Goal: Task Accomplishment & Management: Use online tool/utility

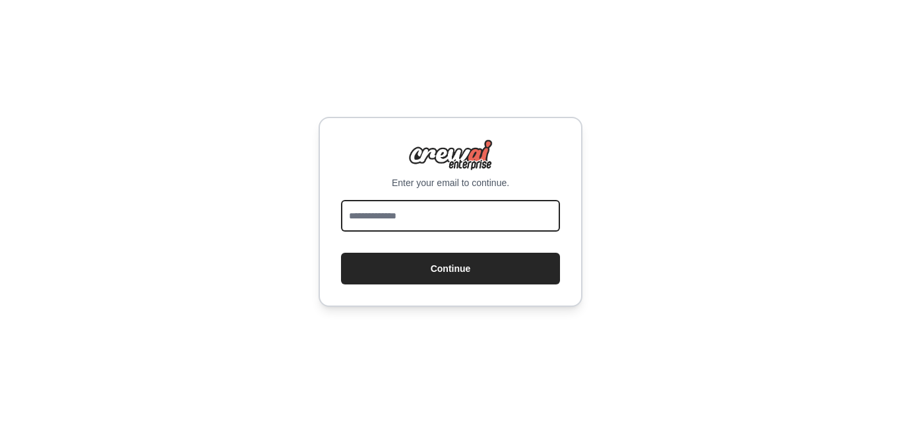
click at [417, 212] on input "email" at bounding box center [450, 216] width 219 height 32
type input "**********"
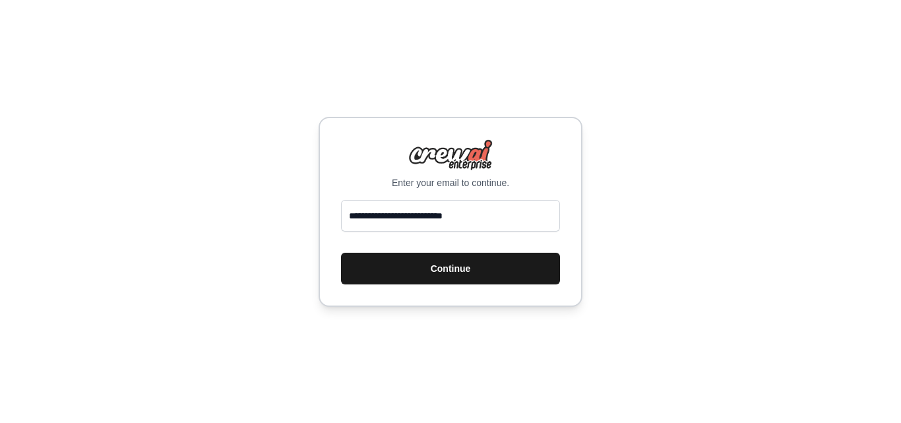
click at [439, 259] on button "Continue" at bounding box center [450, 269] width 219 height 32
click at [457, 272] on button "Continue" at bounding box center [450, 269] width 219 height 32
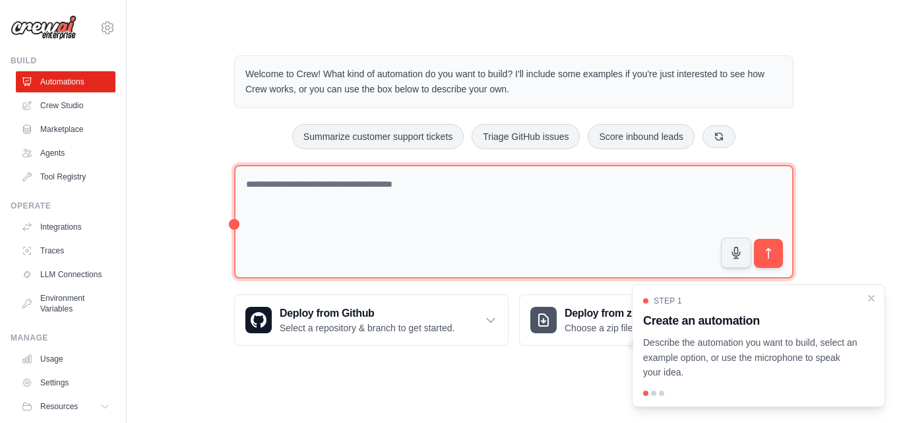
click at [375, 193] on textarea at bounding box center [513, 222] width 559 height 114
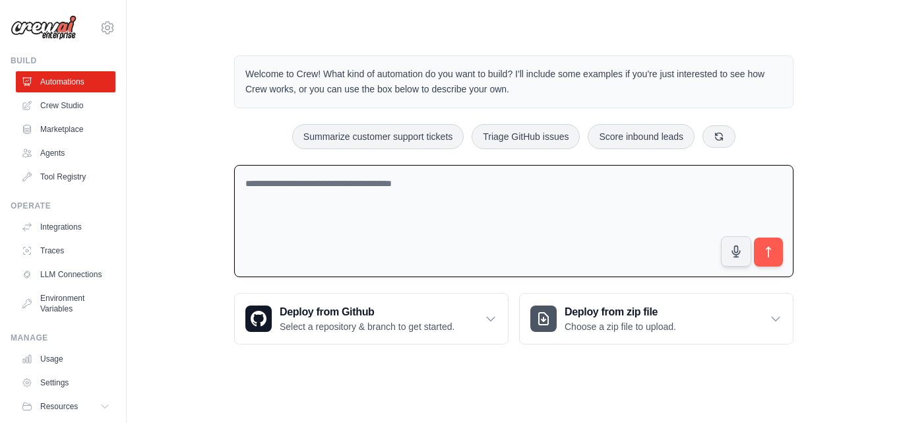
click at [374, 184] on textarea at bounding box center [513, 221] width 559 height 113
paste textarea "**********"
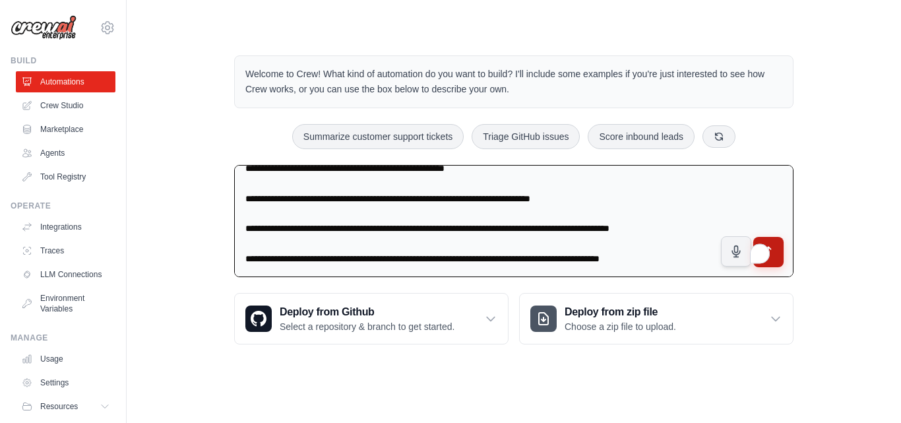
scroll to position [2642, 0]
type textarea "**********"
click at [773, 250] on icon "submit" at bounding box center [769, 252] width 14 height 14
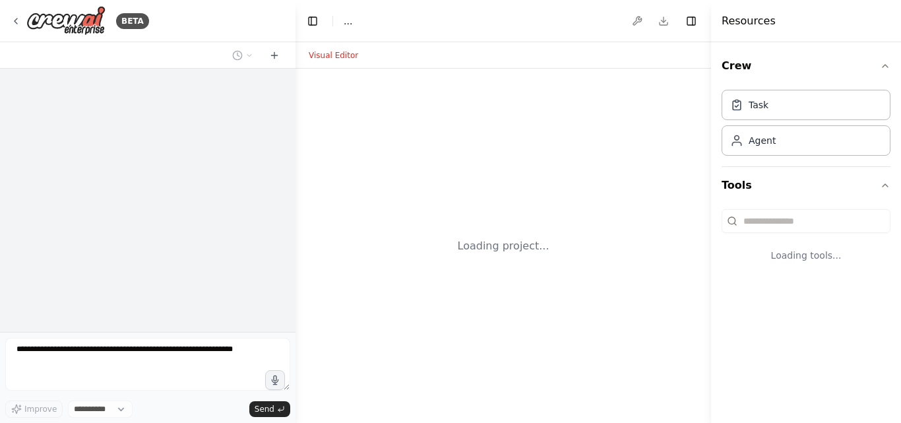
select select "****"
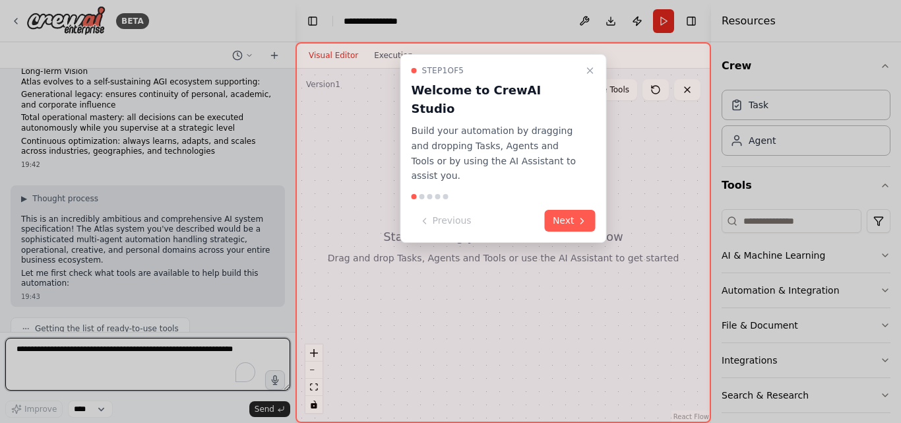
scroll to position [1501, 0]
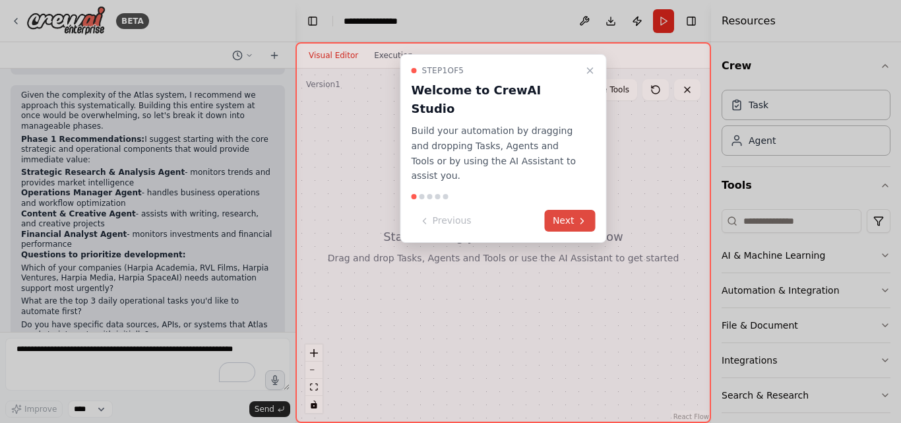
click at [588, 210] on button "Next" at bounding box center [570, 221] width 51 height 22
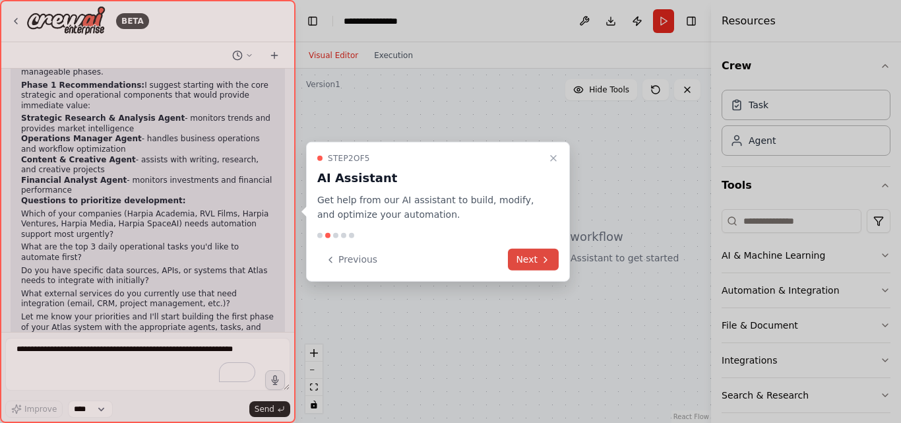
scroll to position [1875, 0]
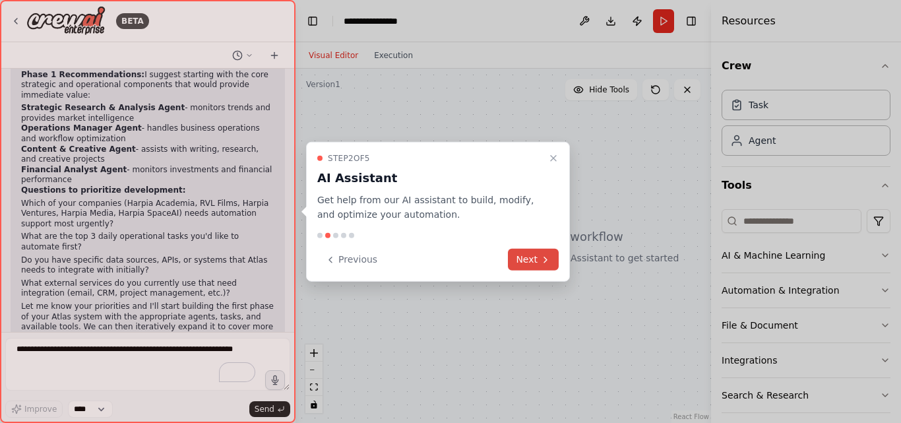
click at [545, 258] on icon at bounding box center [545, 259] width 11 height 11
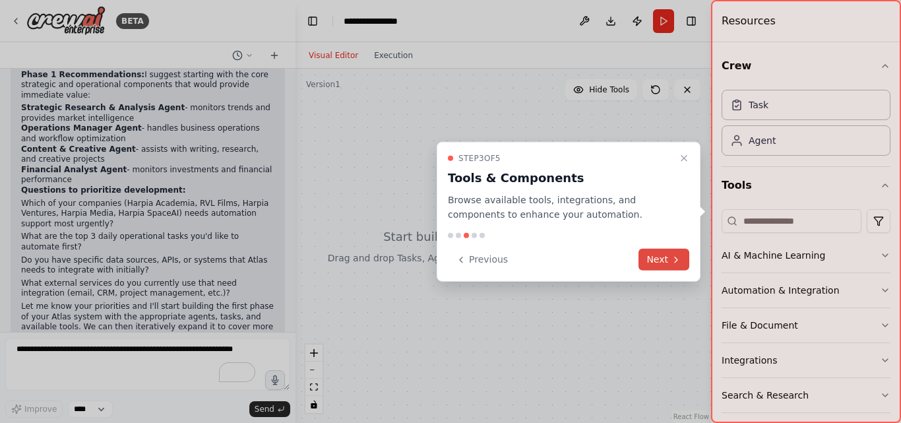
click at [663, 253] on button "Next" at bounding box center [663, 260] width 51 height 22
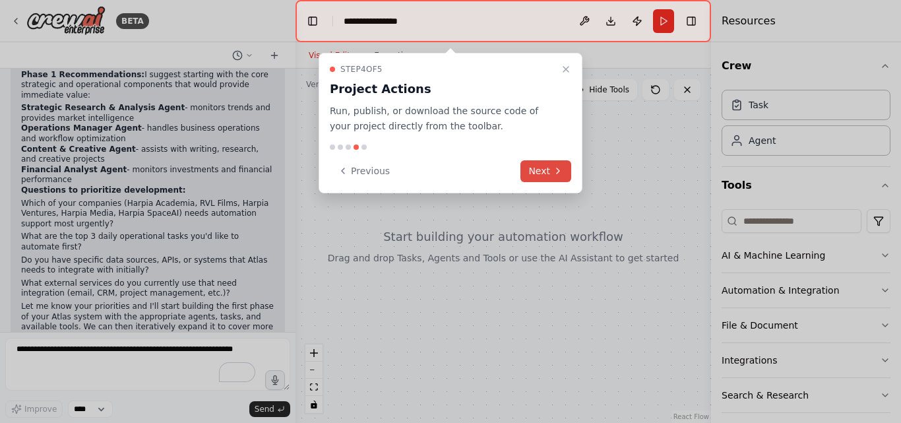
click at [551, 172] on button "Next" at bounding box center [545, 171] width 51 height 22
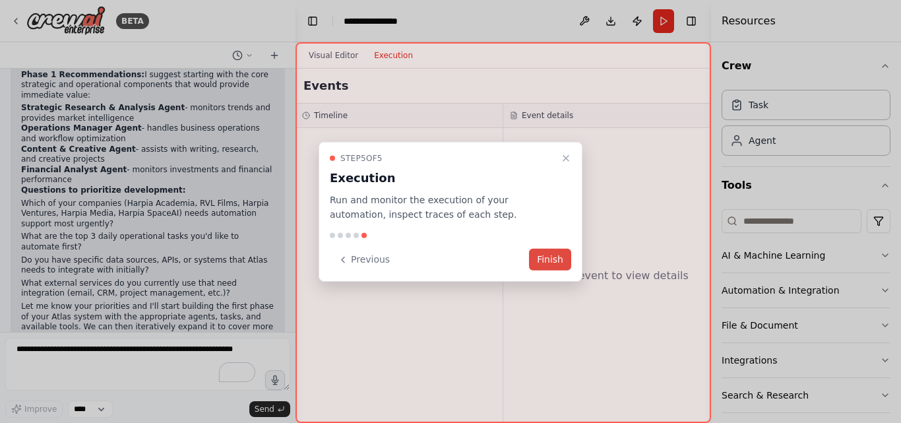
click at [555, 257] on button "Finish" at bounding box center [550, 260] width 42 height 22
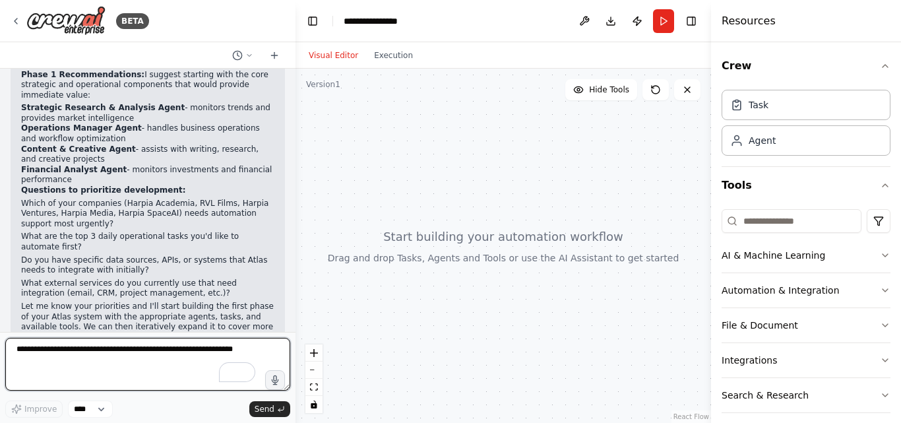
click at [243, 344] on textarea "To enrich screen reader interactions, please activate Accessibility in Grammarl…" at bounding box center [147, 364] width 285 height 53
click at [221, 344] on textarea "To enrich screen reader interactions, please activate Accessibility in Grammarl…" at bounding box center [147, 364] width 285 height 53
click at [105, 347] on textarea "To enrich screen reader interactions, please activate Accessibility in Grammarl…" at bounding box center [147, 364] width 285 height 53
type textarea "**********"
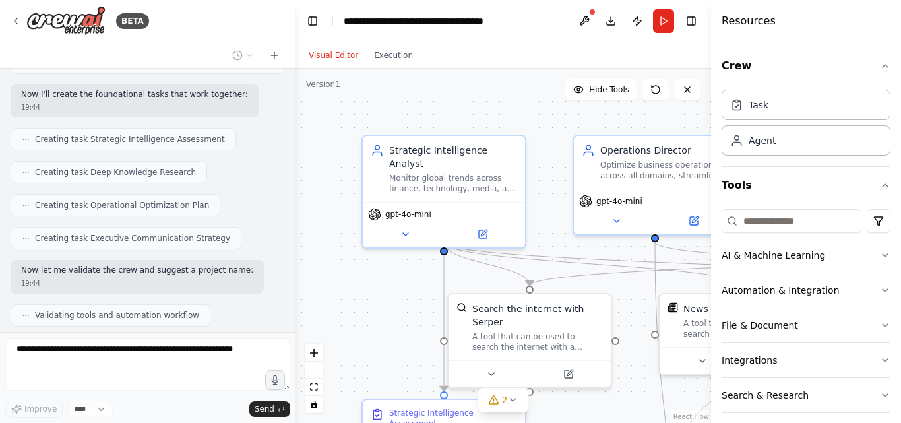
scroll to position [2555, 0]
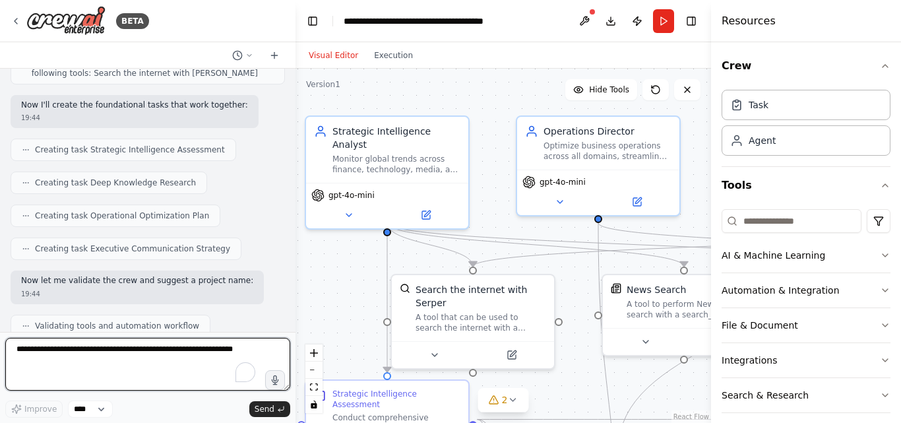
drag, startPoint x: 548, startPoint y: 123, endPoint x: 491, endPoint y: 104, distance: 59.8
click at [491, 104] on div ".deletable-edge-delete-btn { width: 20px; height: 20px; border: 0px solid #ffff…" at bounding box center [502, 246] width 415 height 354
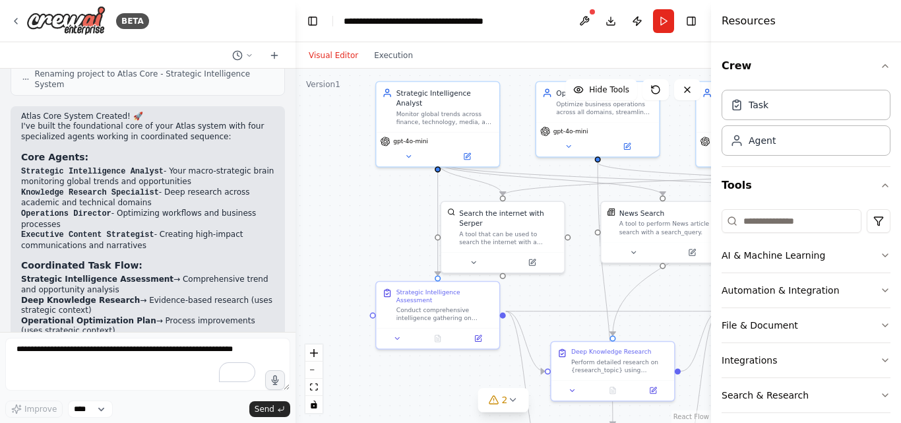
drag, startPoint x: 366, startPoint y: 262, endPoint x: 390, endPoint y: 222, distance: 47.0
click at [390, 222] on div ".deletable-edge-delete-btn { width: 20px; height: 20px; border: 0px solid #ffff…" at bounding box center [502, 246] width 415 height 354
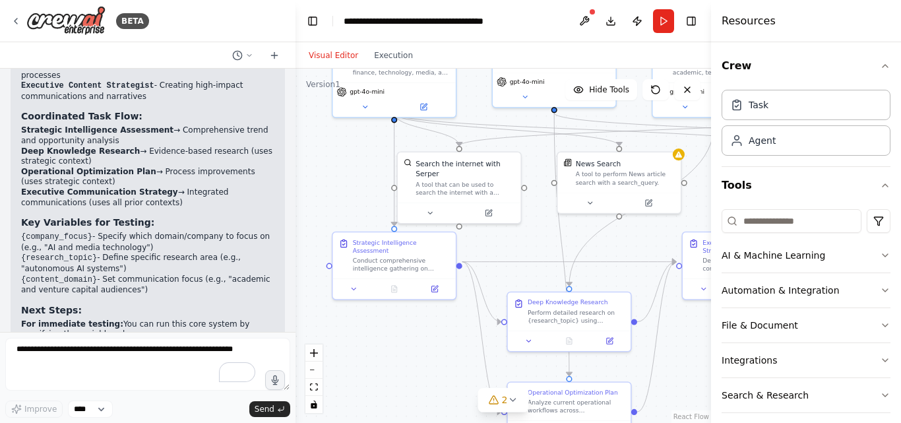
drag, startPoint x: 416, startPoint y: 388, endPoint x: 332, endPoint y: 304, distance: 119.4
click at [332, 304] on div ".deletable-edge-delete-btn { width: 20px; height: 20px; border: 0px solid #ffff…" at bounding box center [502, 246] width 415 height 354
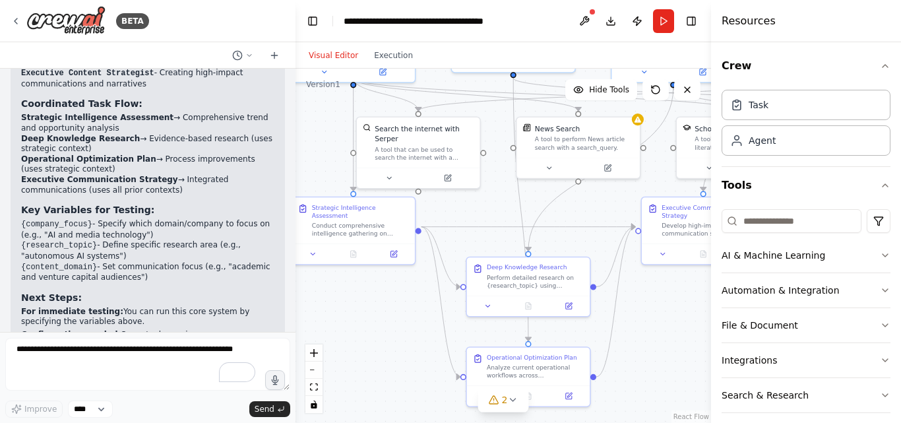
scroll to position [3012, 0]
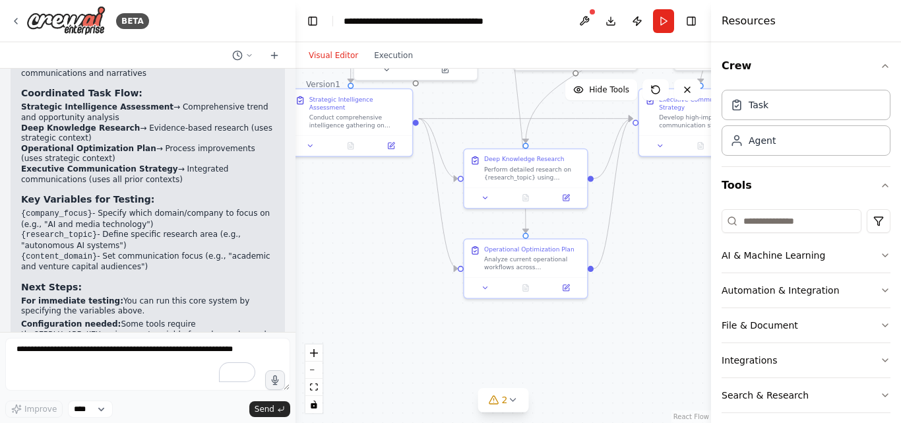
drag, startPoint x: 643, startPoint y: 347, endPoint x: 640, endPoint y: 247, distance: 100.3
click at [640, 247] on div ".deletable-edge-delete-btn { width: 20px; height: 20px; border: 0px solid #ffff…" at bounding box center [502, 246] width 415 height 354
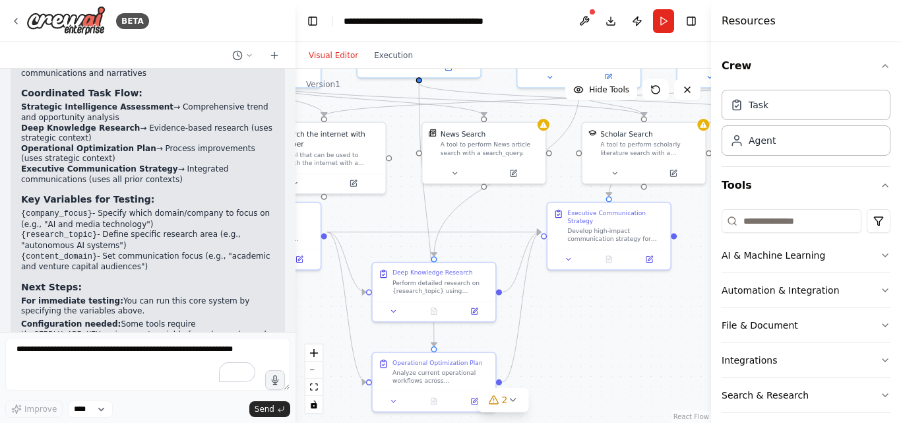
drag, startPoint x: 686, startPoint y: 231, endPoint x: 595, endPoint y: 345, distance: 145.8
click at [595, 345] on div ".deletable-edge-delete-btn { width: 20px; height: 20px; border: 0px solid #ffff…" at bounding box center [502, 246] width 415 height 354
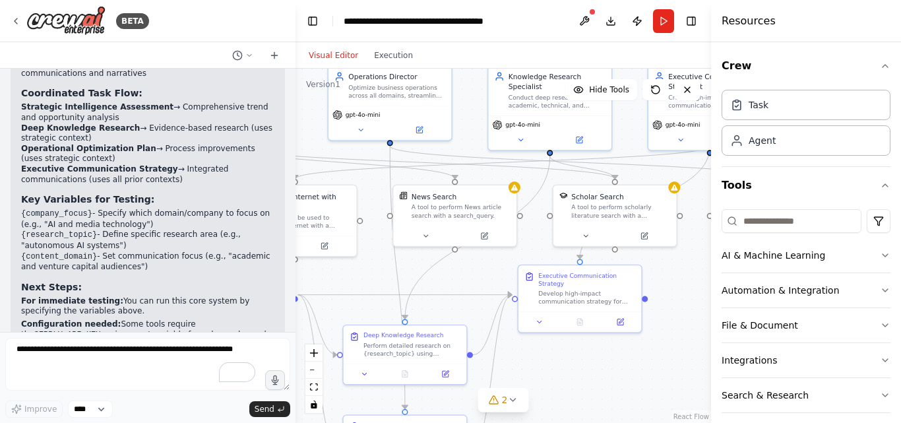
drag, startPoint x: 654, startPoint y: 313, endPoint x: 625, endPoint y: 376, distance: 69.0
click at [625, 376] on div ".deletable-edge-delete-btn { width: 20px; height: 20px; border: 0px solid #ffff…" at bounding box center [502, 246] width 415 height 354
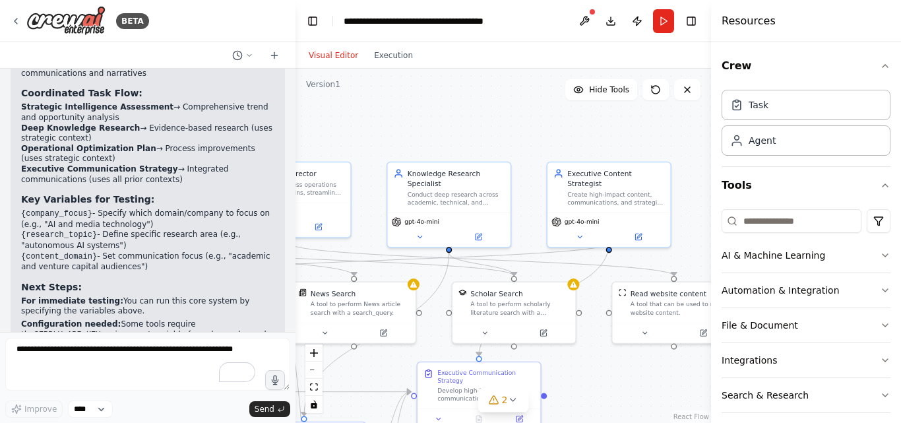
drag, startPoint x: 461, startPoint y: 278, endPoint x: 349, endPoint y: 371, distance: 145.5
click at [349, 371] on div ".deletable-edge-delete-btn { width: 20px; height: 20px; border: 0px solid #ffff…" at bounding box center [502, 246] width 415 height 354
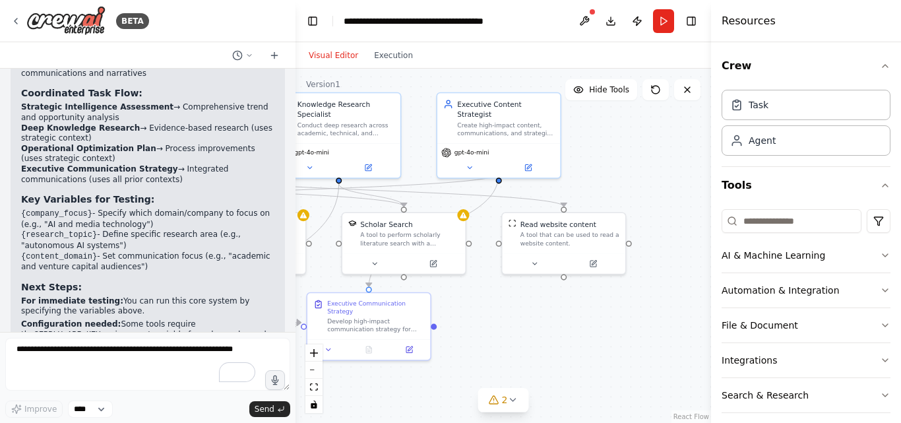
drag, startPoint x: 590, startPoint y: 373, endPoint x: 560, endPoint y: 298, distance: 80.2
click at [560, 298] on div ".deletable-edge-delete-btn { width: 20px; height: 20px; border: 0px solid #ffff…" at bounding box center [502, 246] width 415 height 354
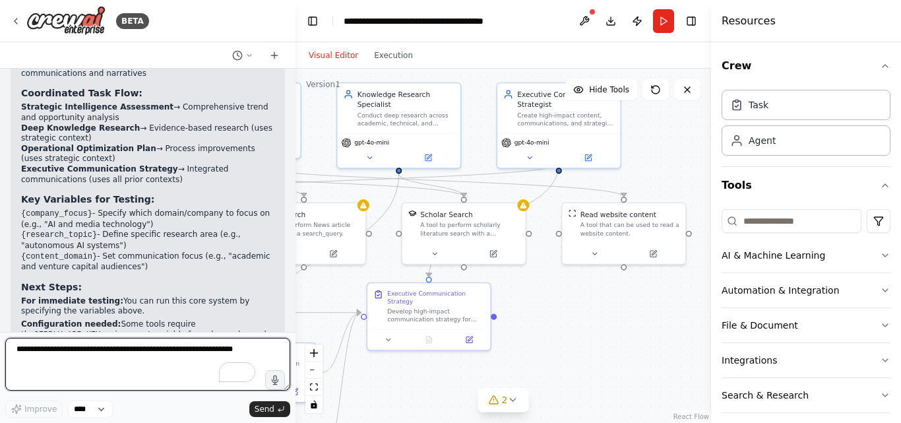
click at [126, 366] on textarea "To enrich screen reader interactions, please activate Accessibility in Grammarl…" at bounding box center [147, 364] width 285 height 53
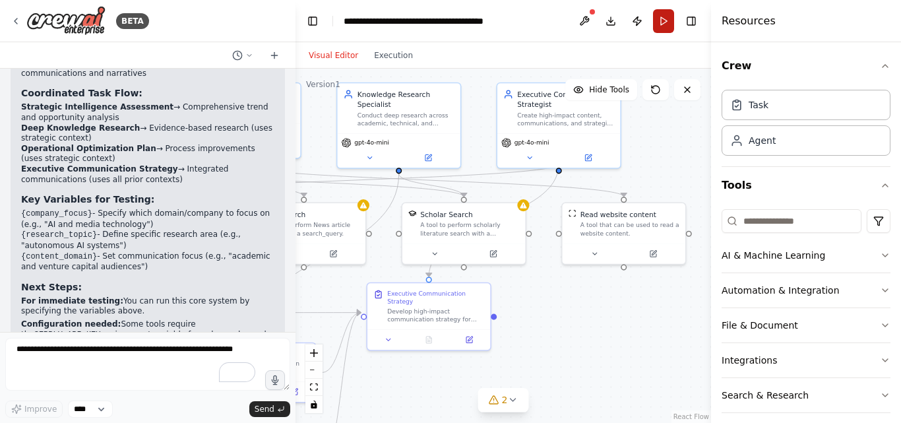
click at [659, 18] on button "Run" at bounding box center [663, 21] width 21 height 24
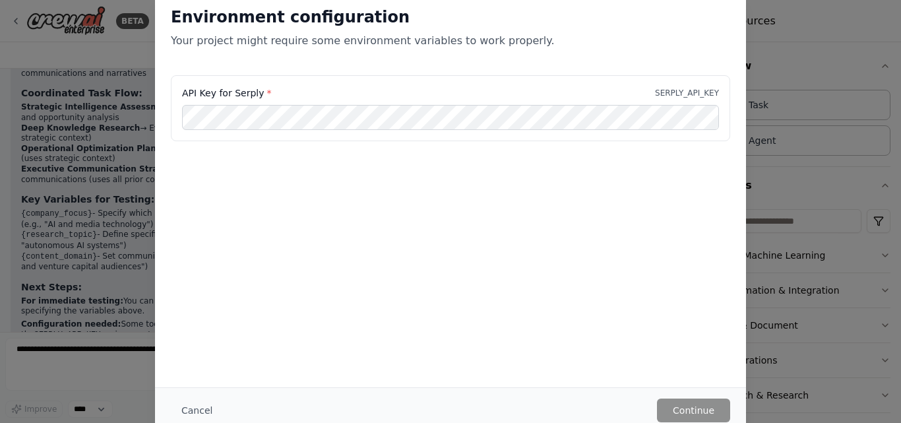
click at [679, 93] on p "SERPLY_API_KEY" at bounding box center [687, 93] width 64 height 11
click at [778, 66] on div "Environment configuration Your project might require some environment variables…" at bounding box center [450, 211] width 901 height 423
drag, startPoint x: 900, startPoint y: 96, endPoint x: 900, endPoint y: 146, distance: 50.1
click at [900, 146] on div "Environment configuration Your project might require some environment variables…" at bounding box center [450, 211] width 901 height 423
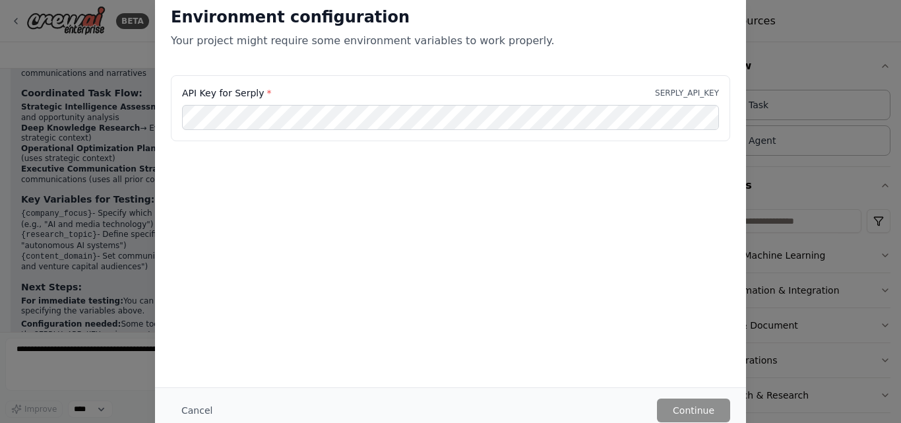
click at [795, 27] on div "Environment configuration Your project might require some environment variables…" at bounding box center [450, 211] width 901 height 423
click at [197, 416] on button "Cancel" at bounding box center [197, 410] width 52 height 24
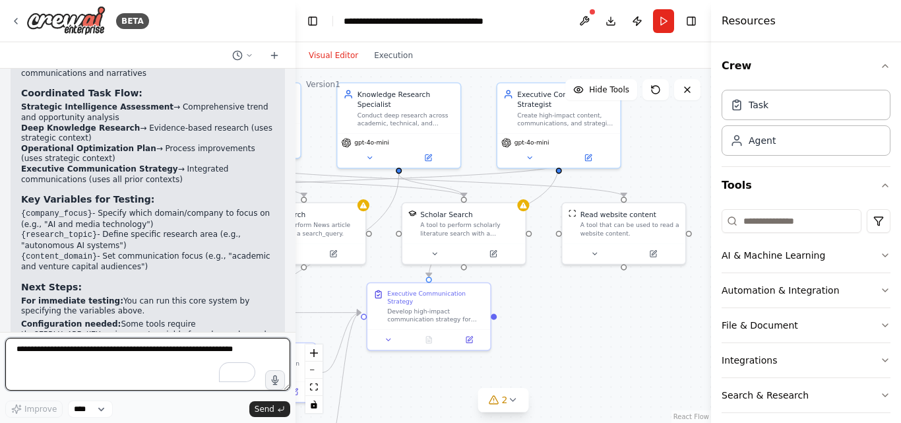
click at [155, 361] on textarea "To enrich screen reader interactions, please activate Accessibility in Grammarl…" at bounding box center [147, 364] width 285 height 53
type textarea "**********"
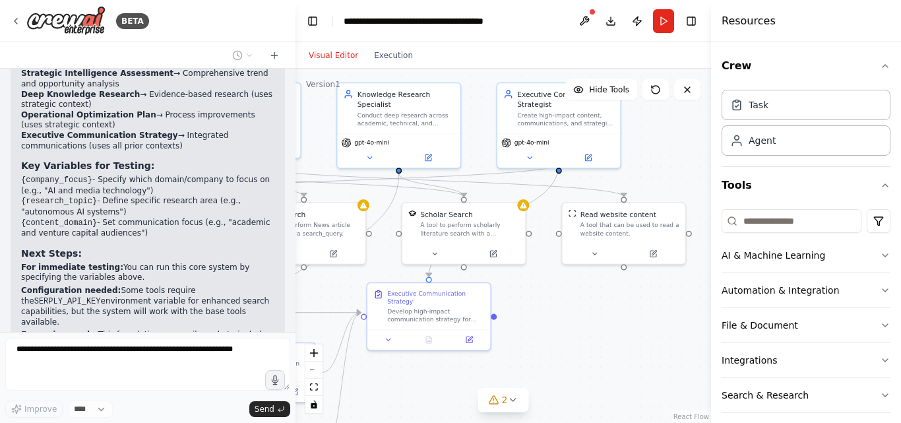
scroll to position [3091, 0]
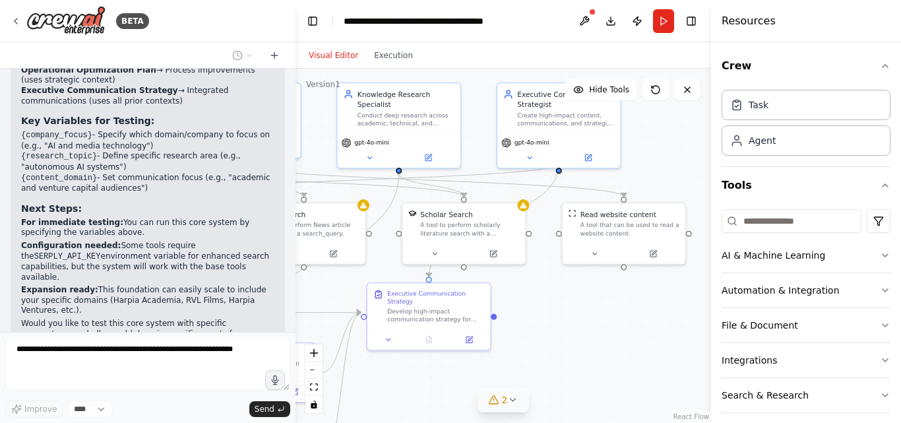
click at [504, 405] on span "2" at bounding box center [505, 399] width 6 height 13
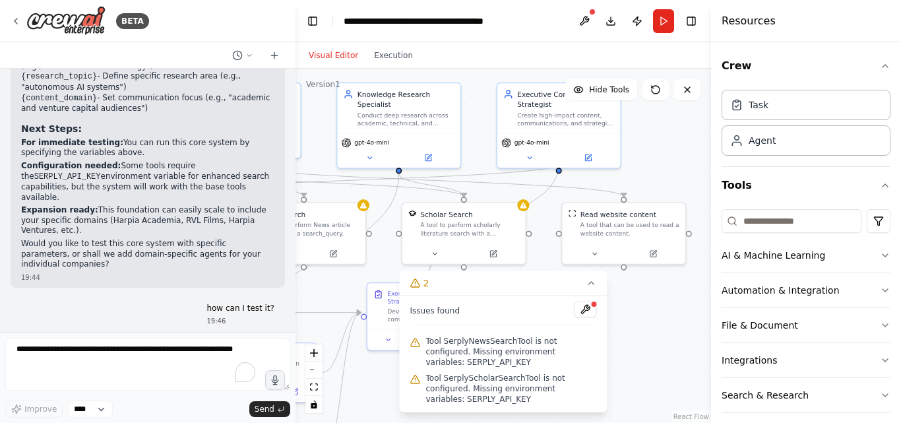
click at [657, 359] on div ".deletable-edge-delete-btn { width: 20px; height: 20px; border: 0px solid #ffff…" at bounding box center [502, 246] width 415 height 354
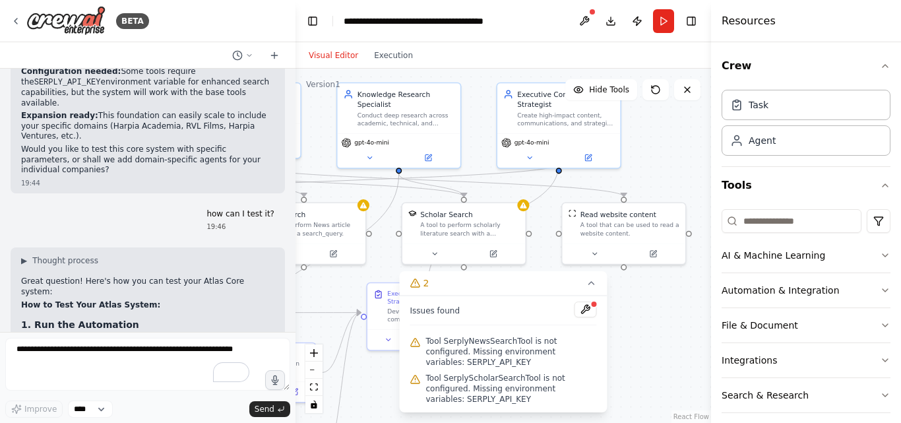
scroll to position [3265, 0]
drag, startPoint x: 291, startPoint y: 283, endPoint x: 295, endPoint y: 290, distance: 8.3
click at [295, 290] on div "BETA Atlas: Complete Autonomous AI System for [PERSON_NAME] Core Identity and R…" at bounding box center [450, 211] width 901 height 423
drag, startPoint x: 63, startPoint y: 283, endPoint x: 90, endPoint y: 274, distance: 28.6
click at [90, 413] on code ""autonomous AI systems and multi-agent frameworks"" at bounding box center [146, 423] width 250 height 20
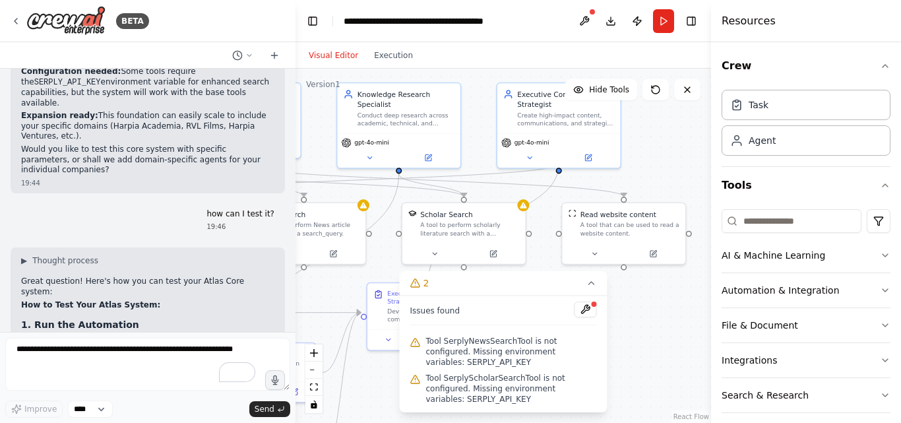
copy code "autonomous AI systems and multi-agent frameworks"
click at [223, 373] on h3 "2. Input Variables to Provide:" at bounding box center [147, 379] width 253 height 13
click at [662, 19] on button "Run" at bounding box center [663, 21] width 21 height 24
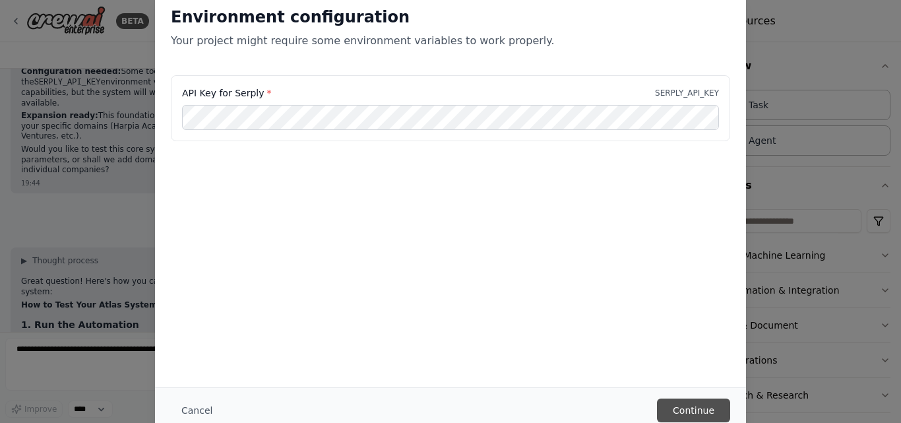
click at [687, 405] on button "Continue" at bounding box center [693, 410] width 73 height 24
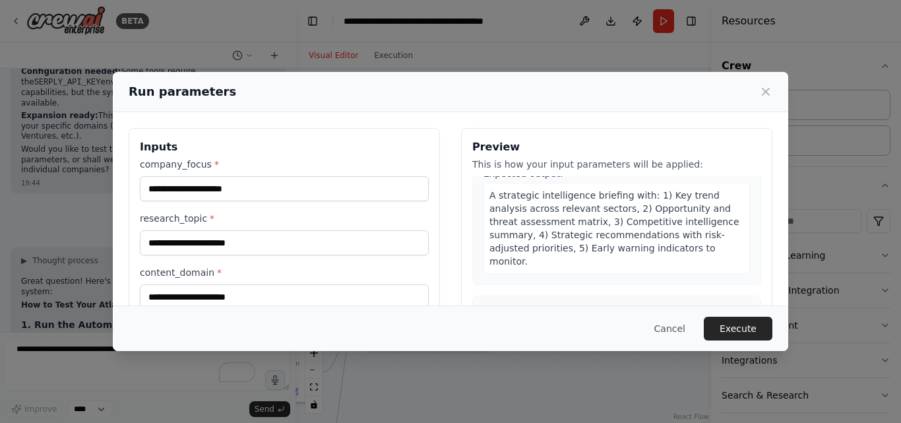
scroll to position [0, 0]
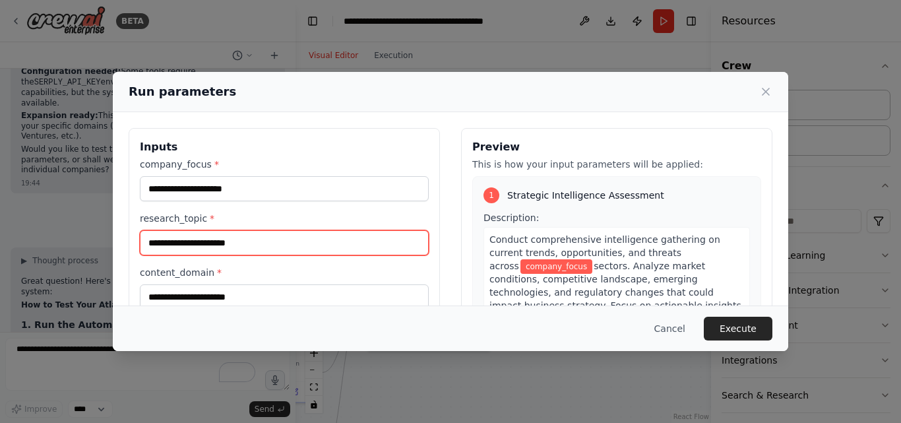
click at [266, 234] on input "research_topic *" at bounding box center [284, 242] width 289 height 25
type input "*"
type input "**********"
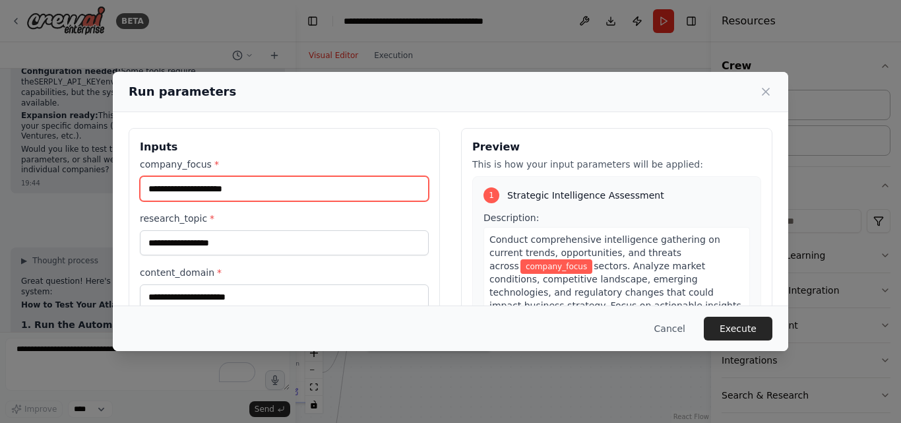
click at [282, 184] on input "company_focus *" at bounding box center [284, 188] width 289 height 25
type input "**********"
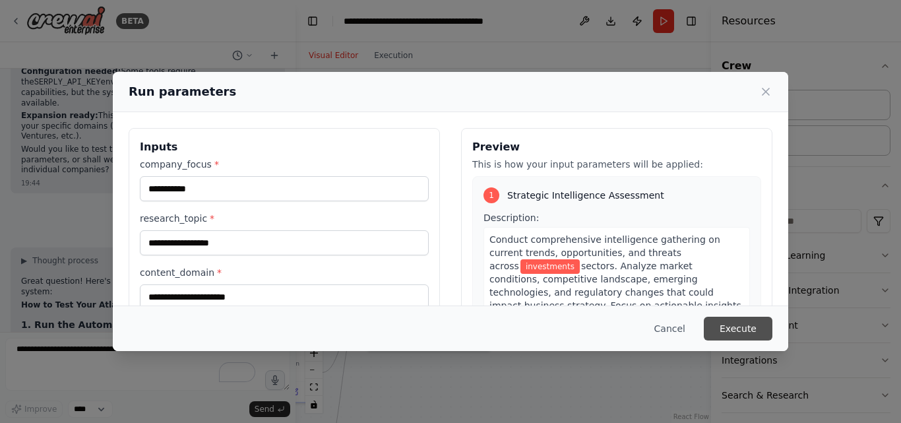
click at [728, 329] on button "Execute" at bounding box center [738, 329] width 69 height 24
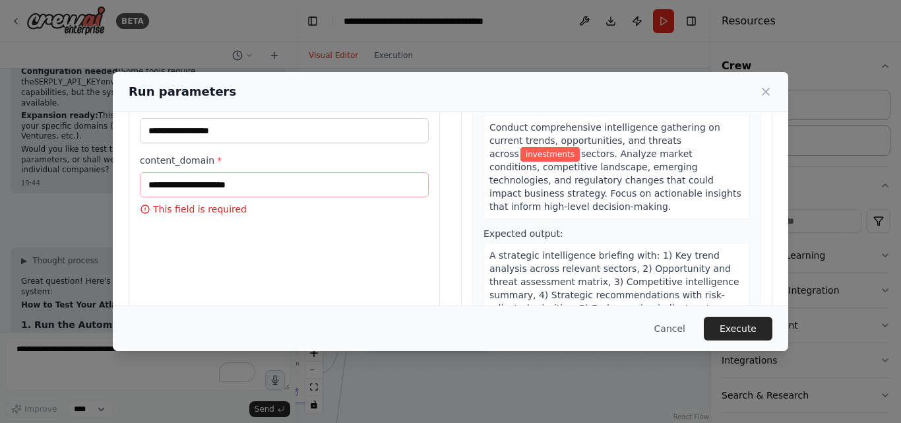
scroll to position [96, 0]
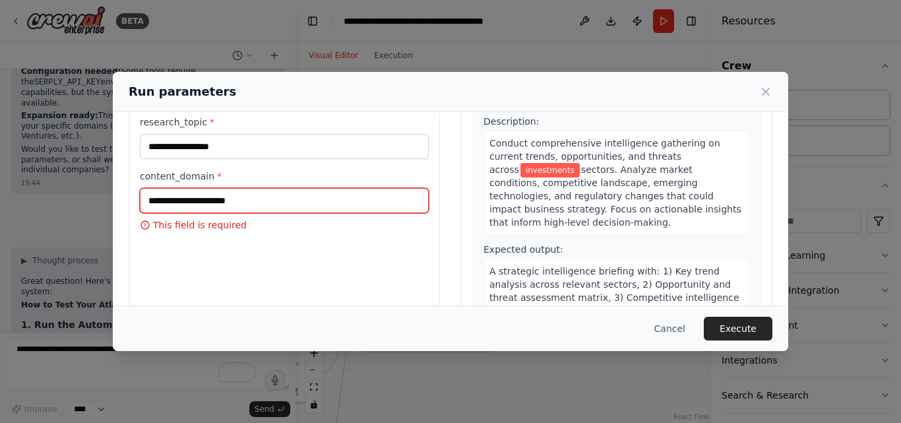
click at [318, 204] on input "content_domain *" at bounding box center [284, 200] width 289 height 25
type input "**********"
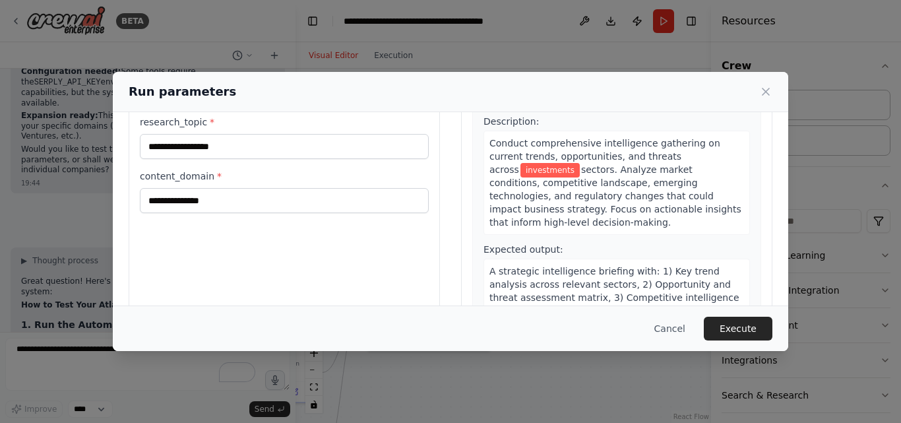
click at [328, 256] on div "**********" at bounding box center [284, 188] width 311 height 313
click at [734, 324] on button "Execute" at bounding box center [738, 329] width 69 height 24
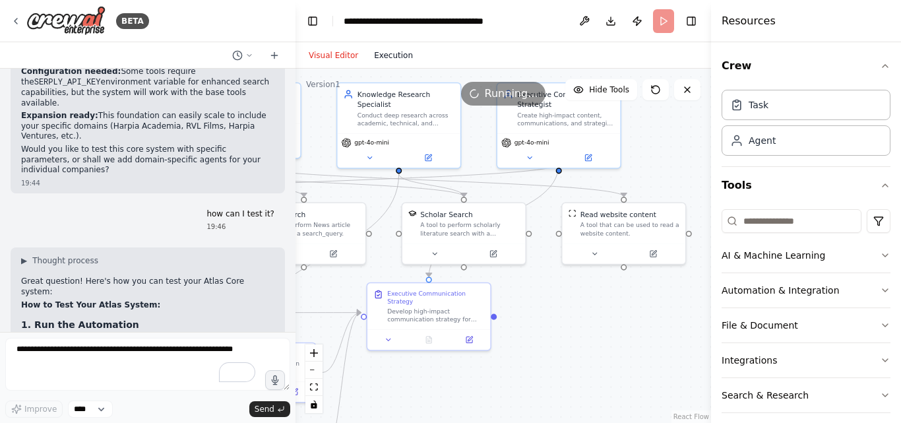
click at [396, 56] on button "Execution" at bounding box center [393, 55] width 55 height 16
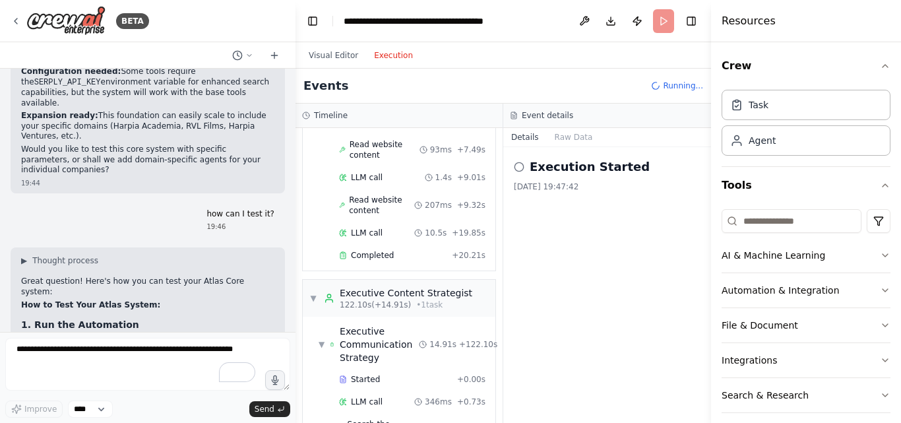
scroll to position [2078, 0]
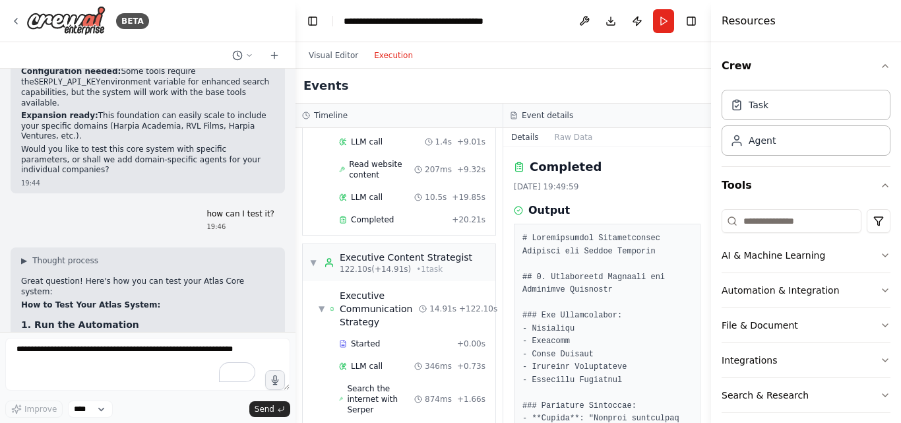
drag, startPoint x: 706, startPoint y: 172, endPoint x: 706, endPoint y: 191, distance: 19.1
click at [706, 191] on button "Toggle Sidebar" at bounding box center [711, 211] width 11 height 423
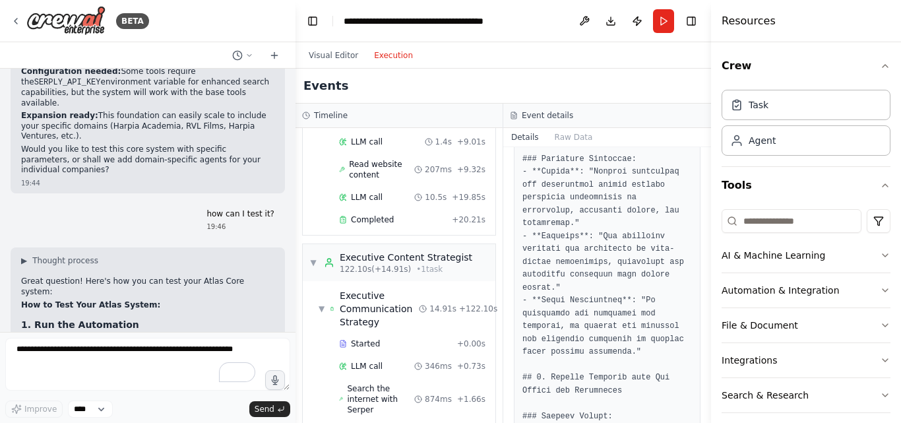
scroll to position [256, 0]
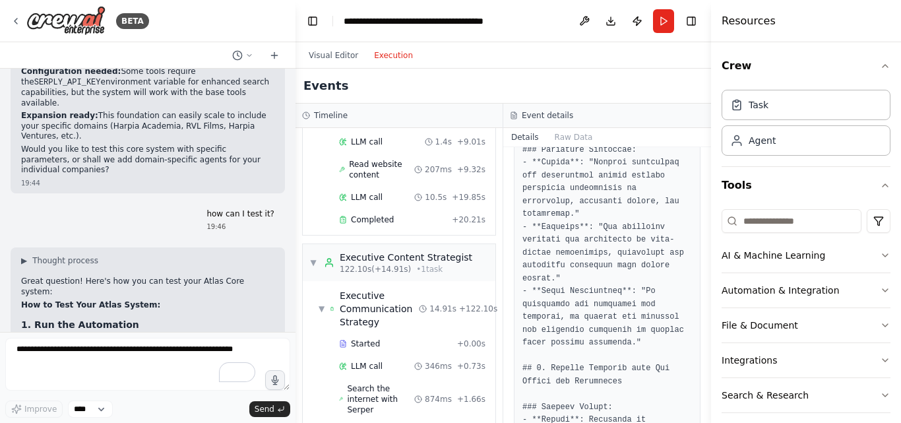
drag, startPoint x: 706, startPoint y: 217, endPoint x: 707, endPoint y: 262, distance: 45.5
click at [707, 262] on button "Toggle Sidebar" at bounding box center [711, 211] width 11 height 423
drag, startPoint x: 706, startPoint y: 220, endPoint x: 706, endPoint y: 234, distance: 14.5
click at [706, 234] on button "Toggle Sidebar" at bounding box center [711, 211] width 11 height 423
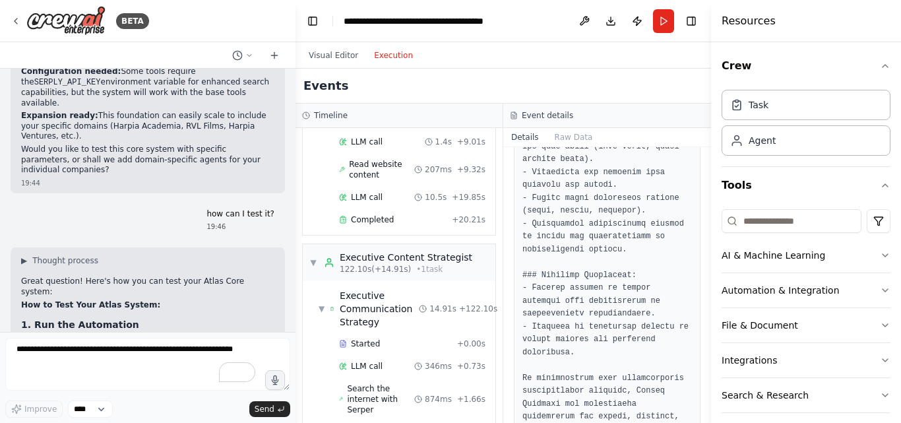
scroll to position [1536, 0]
